Goal: Task Accomplishment & Management: Manage account settings

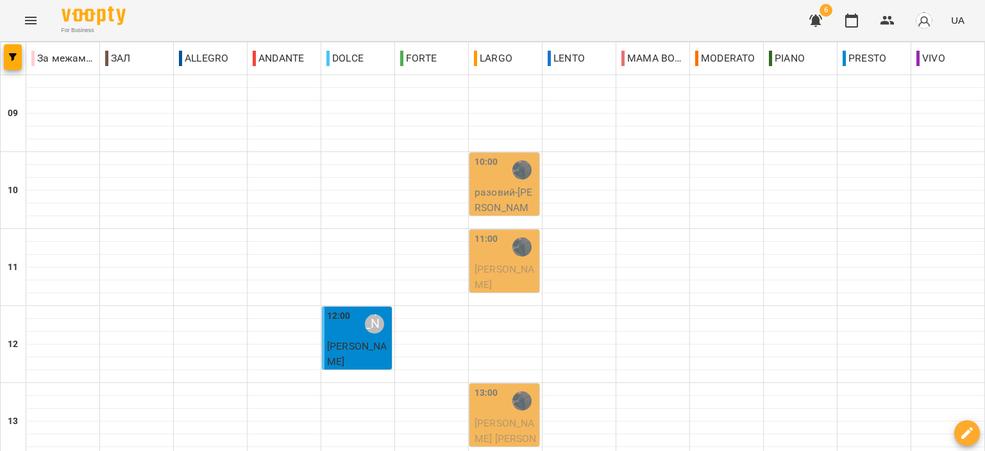
scroll to position [385, 0]
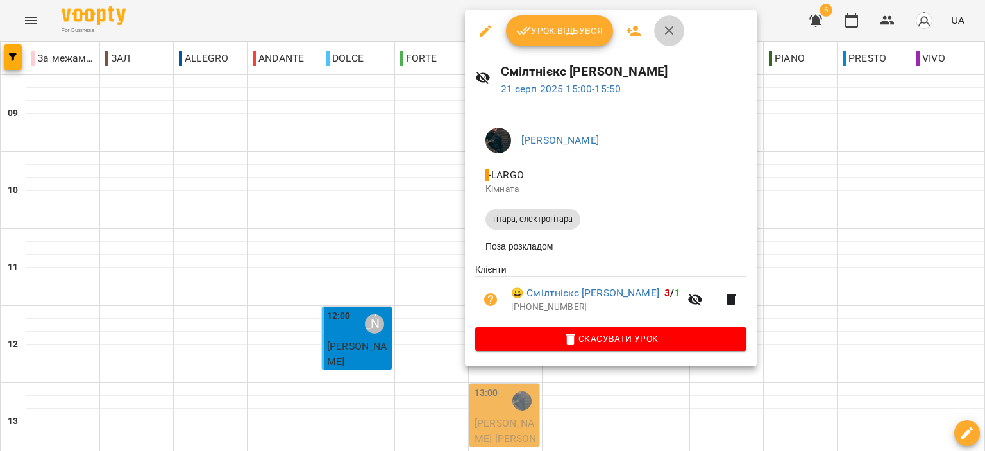
click at [663, 37] on icon "button" at bounding box center [669, 30] width 15 height 15
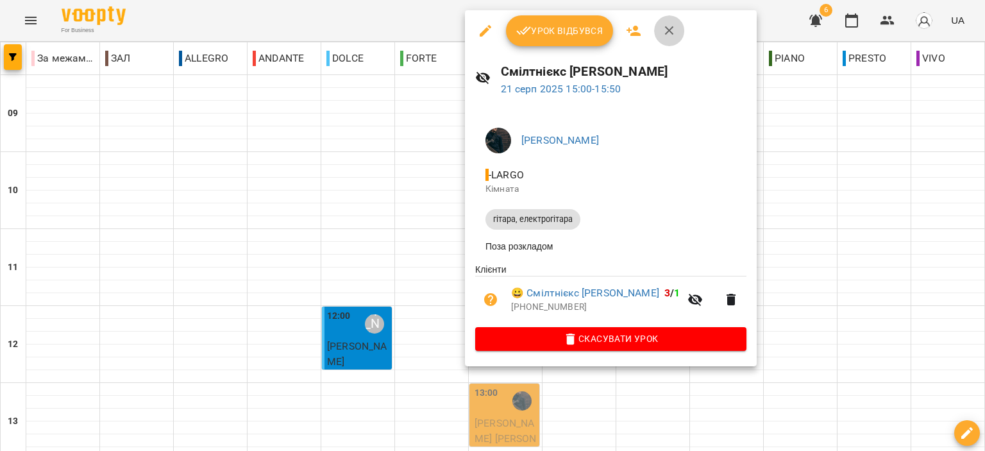
click at [670, 38] on button "button" at bounding box center [669, 30] width 31 height 31
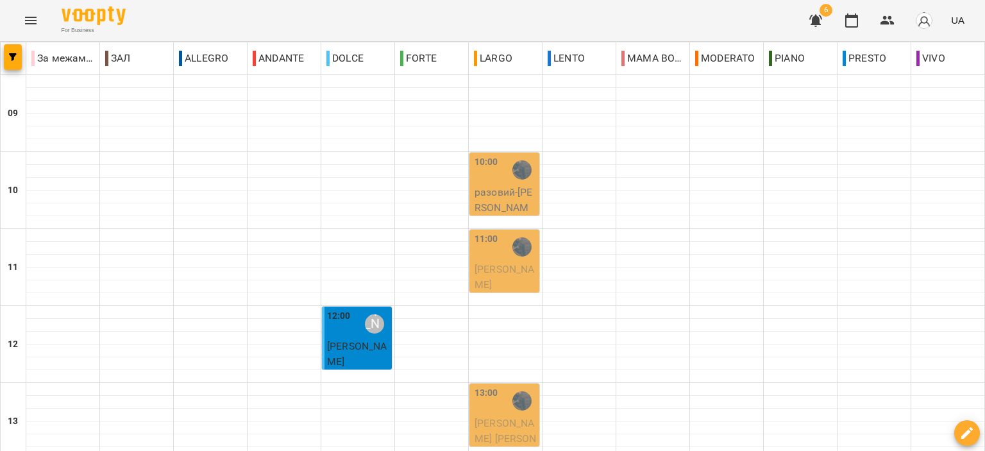
scroll to position [321, 0]
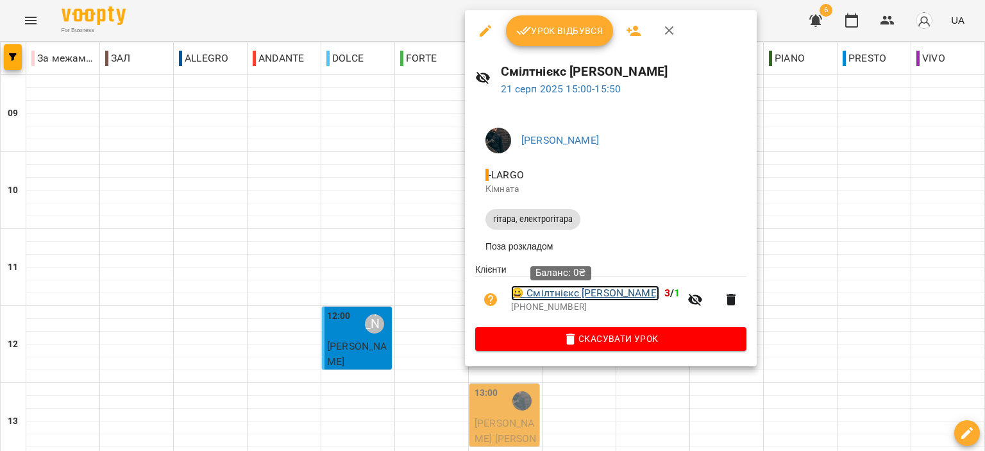
click at [591, 290] on link "😀 Смілтнієкс Ірина" at bounding box center [585, 292] width 148 height 15
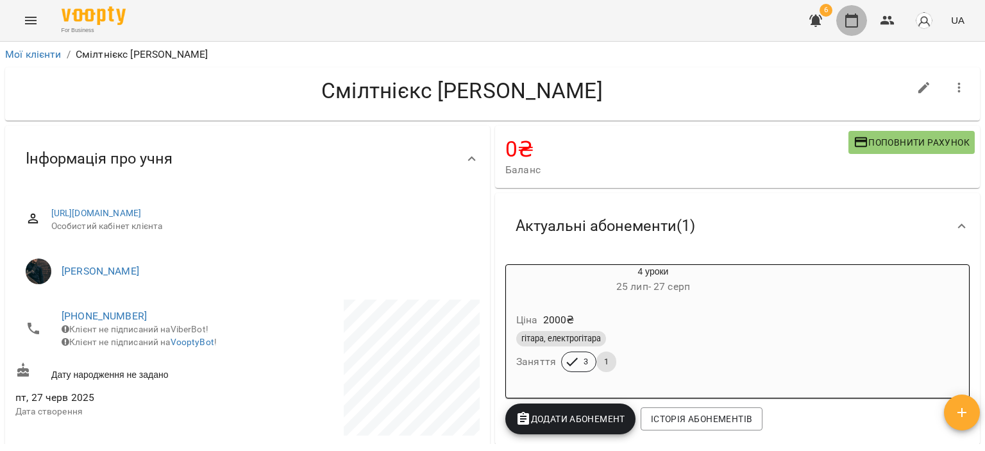
click at [857, 17] on icon "button" at bounding box center [851, 20] width 13 height 14
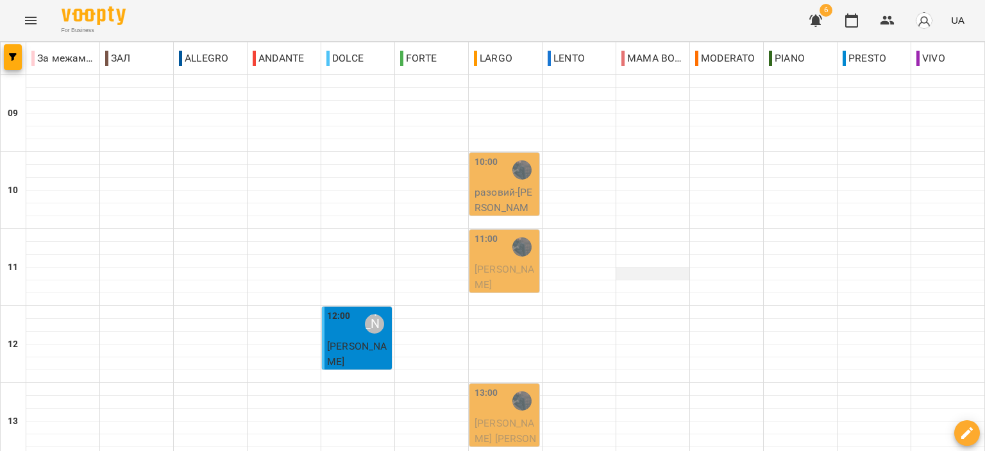
scroll to position [321, 0]
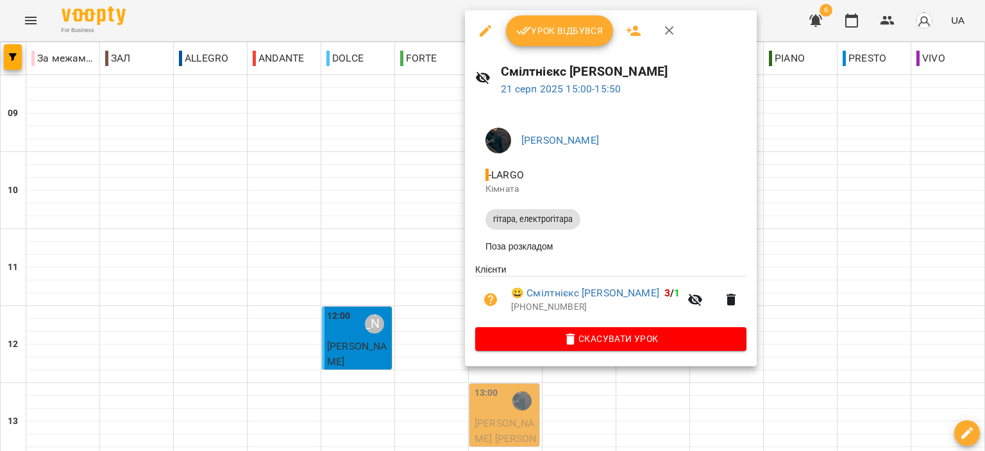
click at [660, 38] on button "button" at bounding box center [669, 30] width 31 height 31
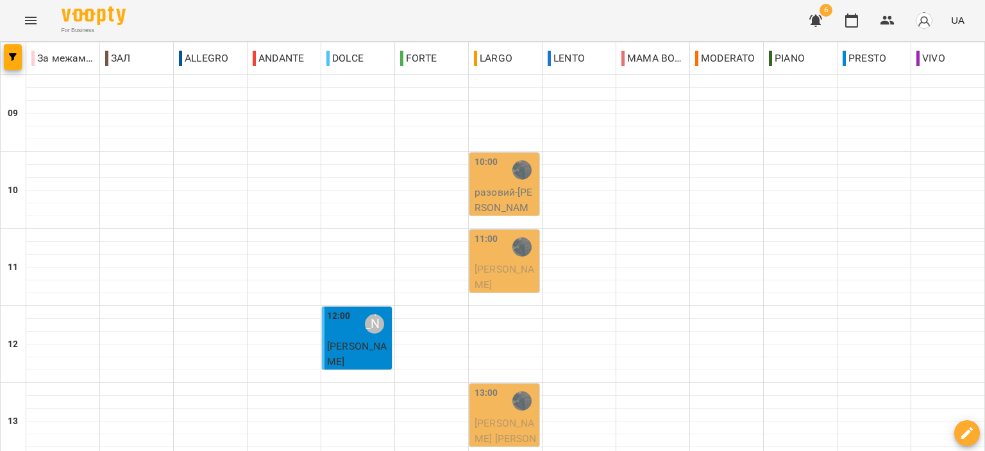
click at [813, 28] on button "button" at bounding box center [815, 20] width 31 height 31
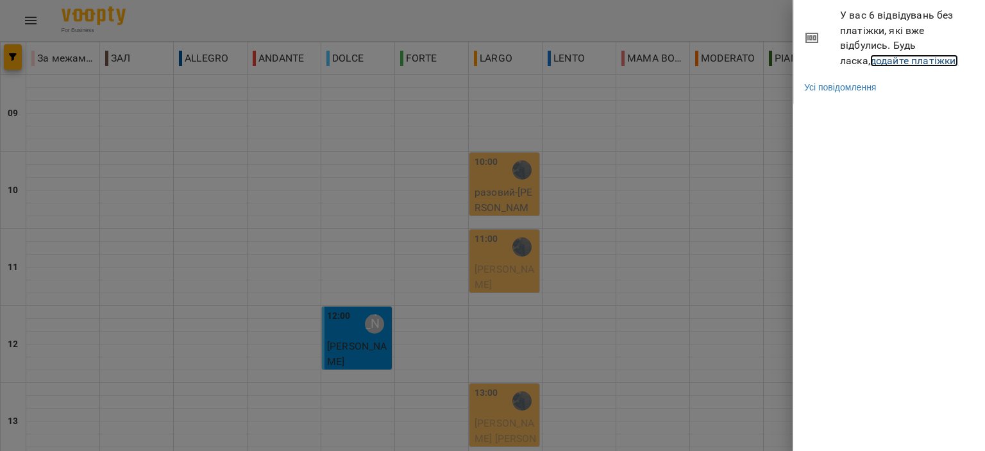
click at [870, 64] on link "додайте платіжки!" at bounding box center [914, 61] width 89 height 12
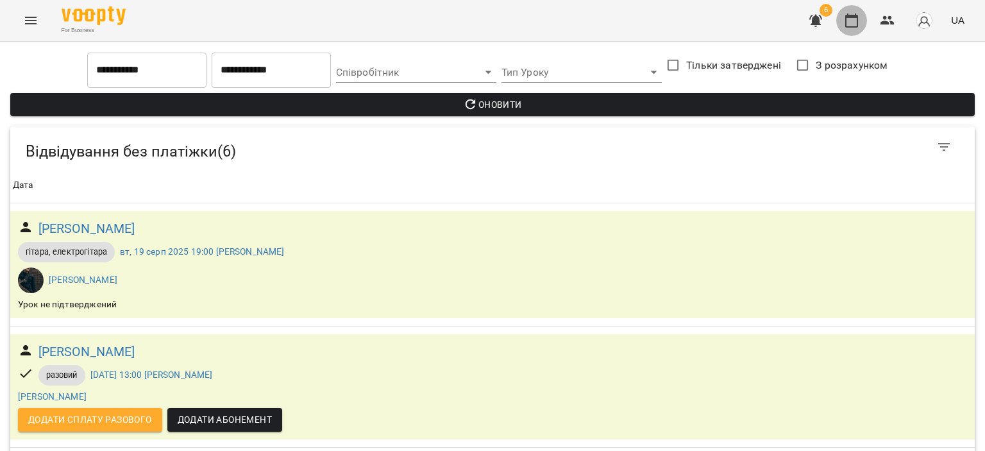
click at [861, 20] on button "button" at bounding box center [851, 20] width 31 height 31
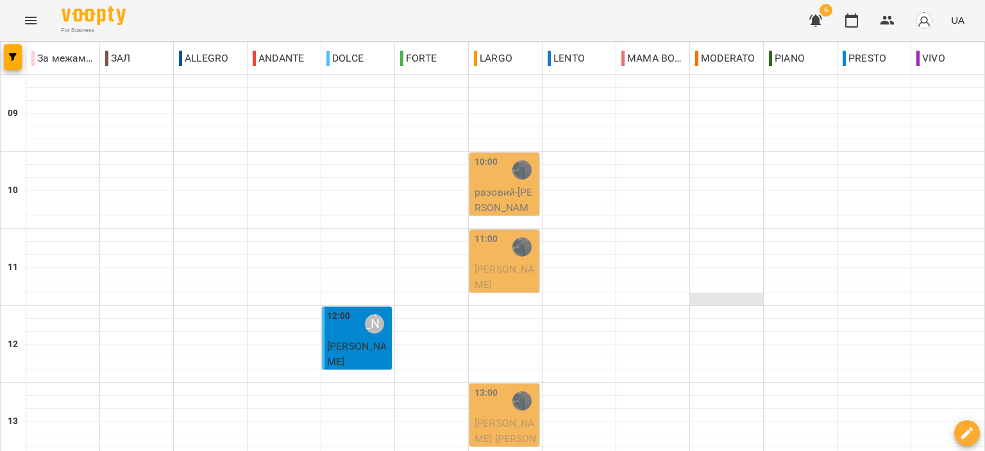
scroll to position [321, 0]
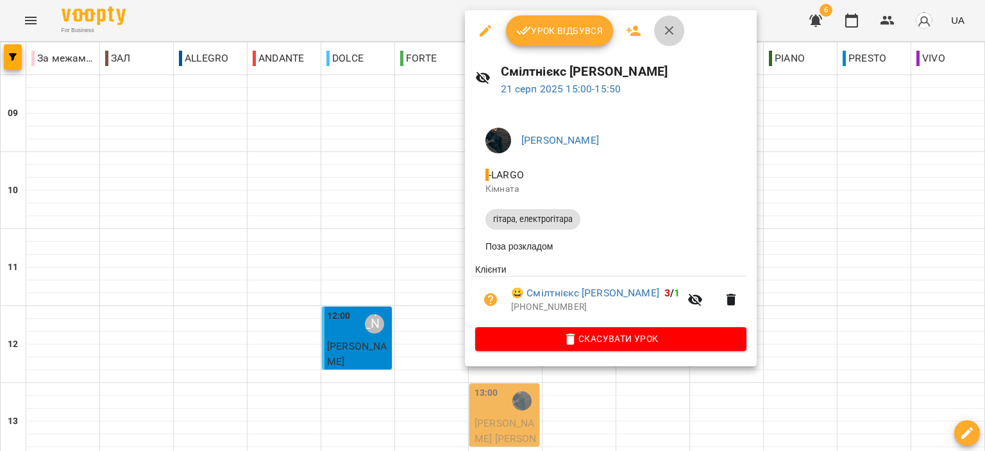
click at [665, 30] on icon "button" at bounding box center [669, 30] width 15 height 15
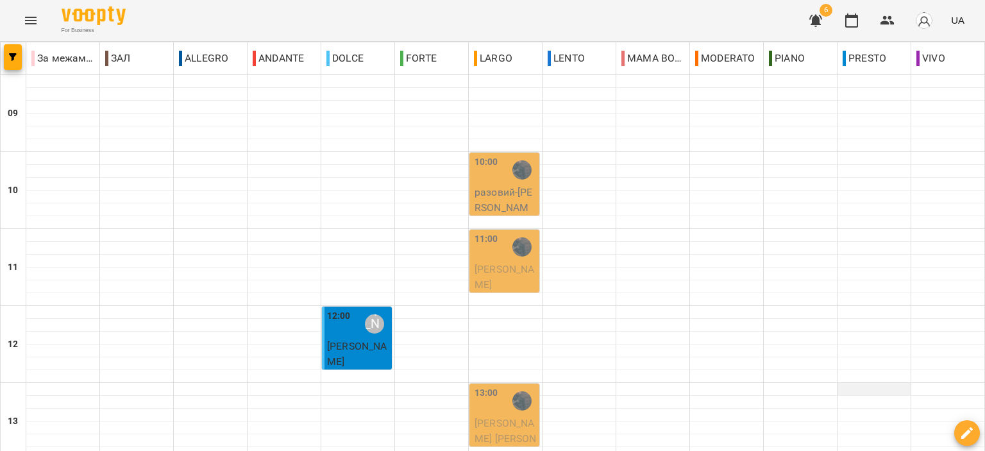
scroll to position [0, 0]
click at [483, 185] on p "разовий - Акуленко Світлана" at bounding box center [506, 208] width 62 height 46
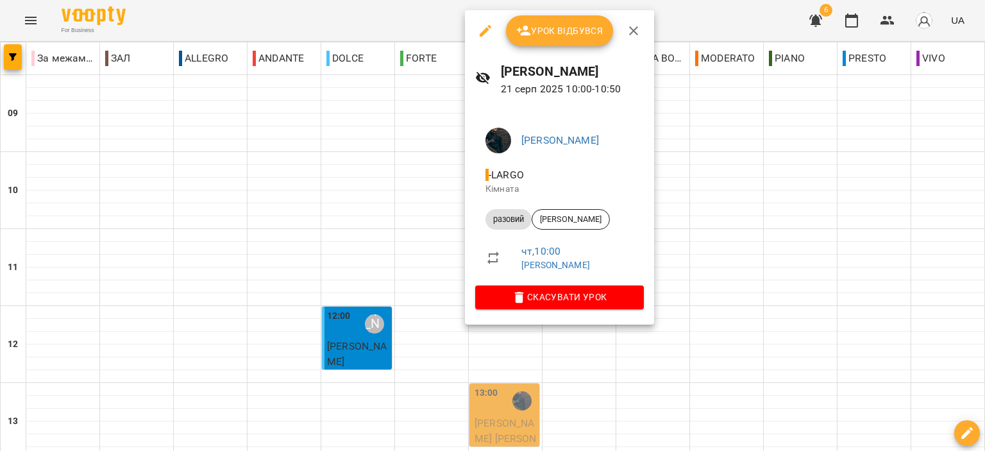
click at [645, 24] on button "button" at bounding box center [633, 30] width 31 height 31
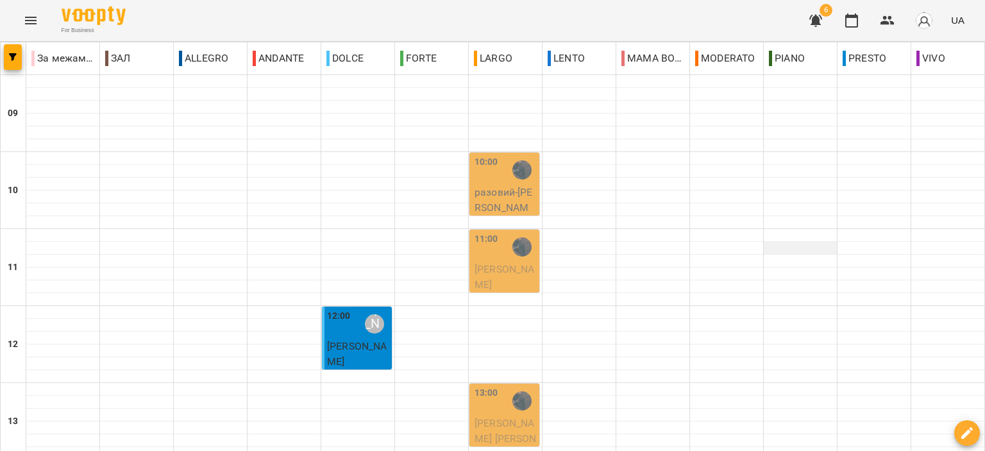
scroll to position [321, 0]
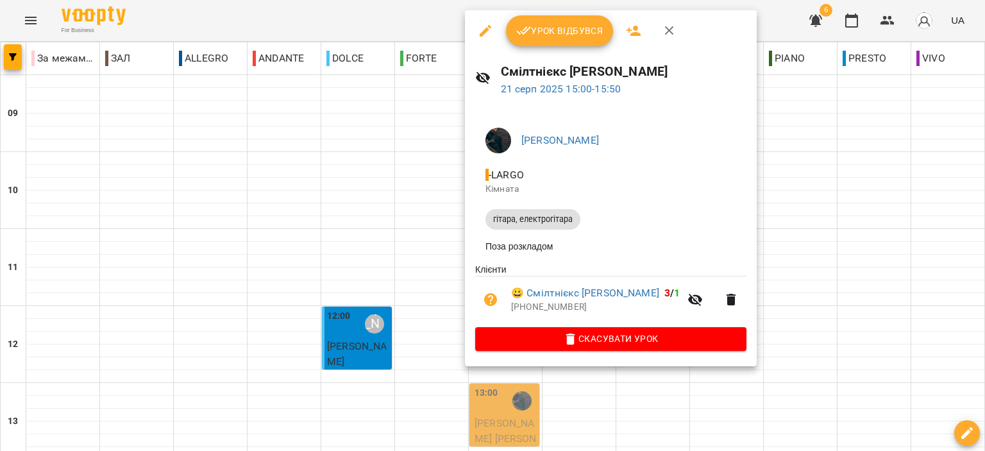
click at [573, 40] on button "Урок відбувся" at bounding box center [560, 30] width 108 height 31
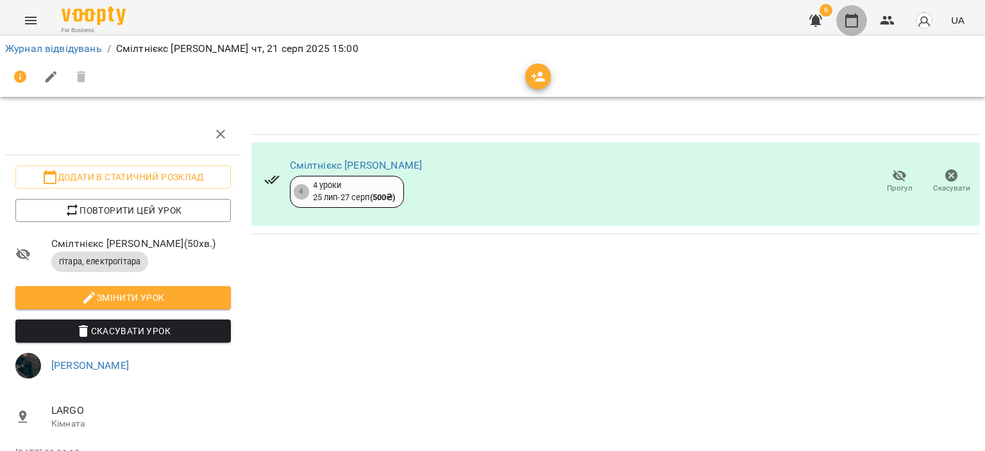
click at [861, 20] on button "button" at bounding box center [851, 20] width 31 height 31
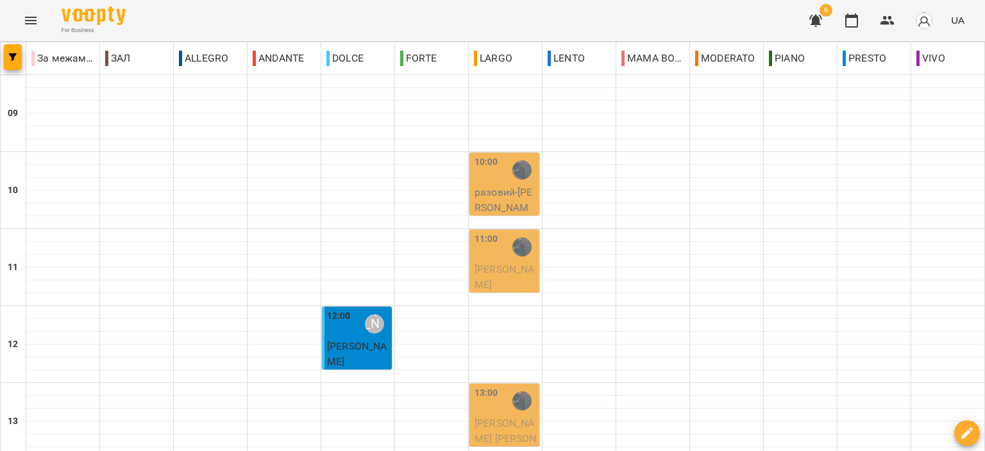
scroll to position [385, 0]
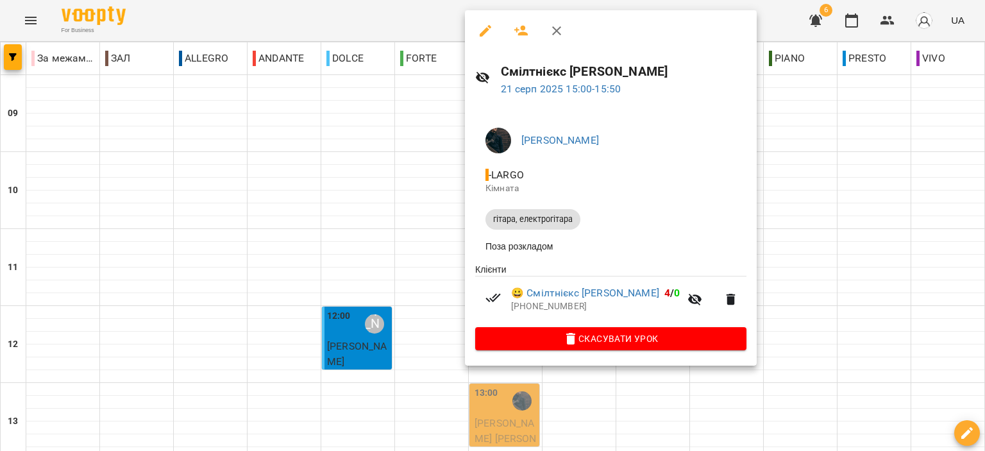
click at [547, 35] on button "button" at bounding box center [556, 30] width 31 height 31
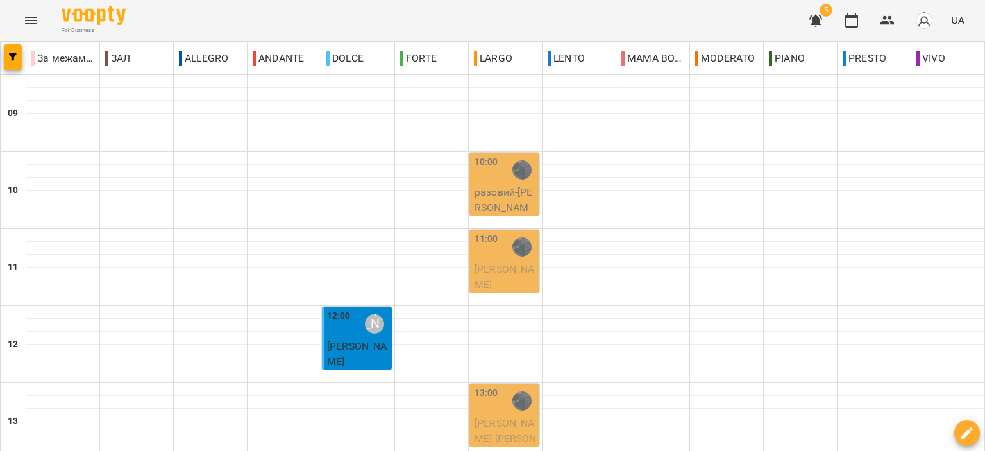
scroll to position [385, 0]
